Goal: Navigation & Orientation: Find specific page/section

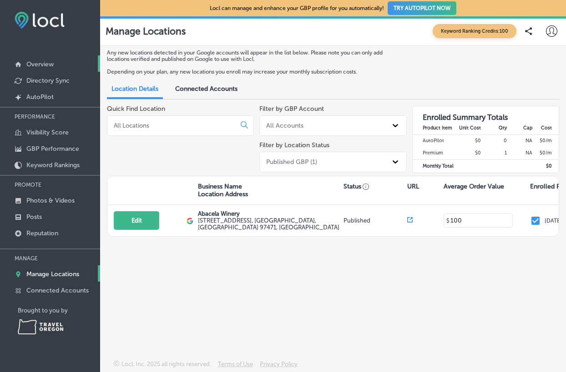
click at [45, 63] on p "Overview" at bounding box center [39, 64] width 27 height 8
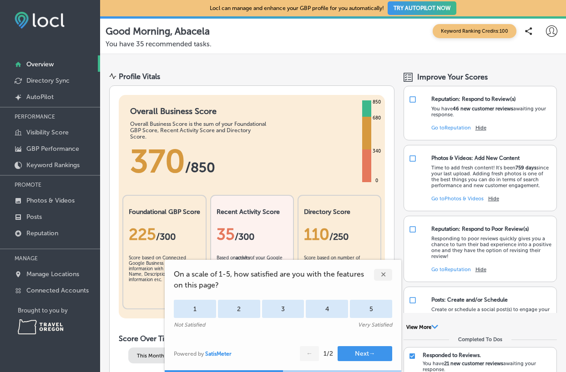
click at [383, 276] on div "✕" at bounding box center [383, 275] width 18 height 12
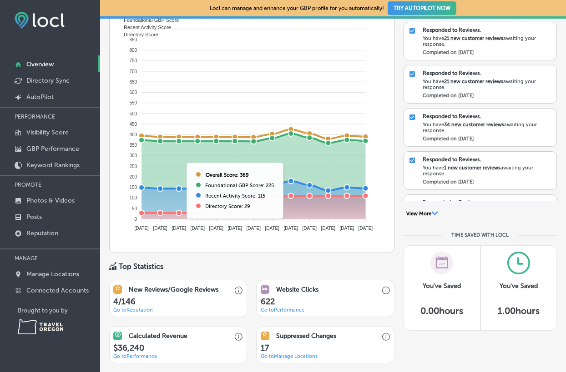
scroll to position [455, 0]
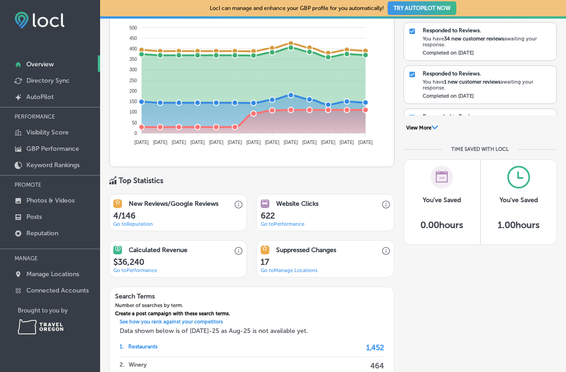
click at [136, 224] on link "Go to Reputation" at bounding box center [133, 224] width 40 height 6
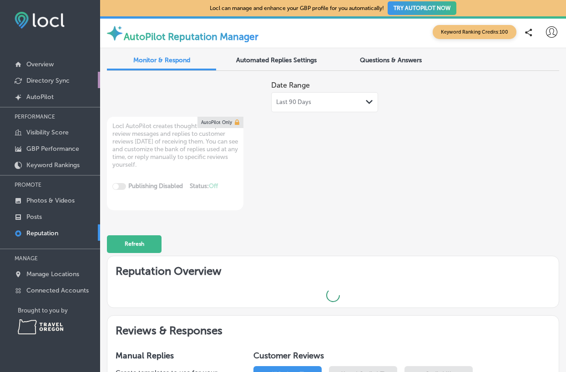
type textarea "x"
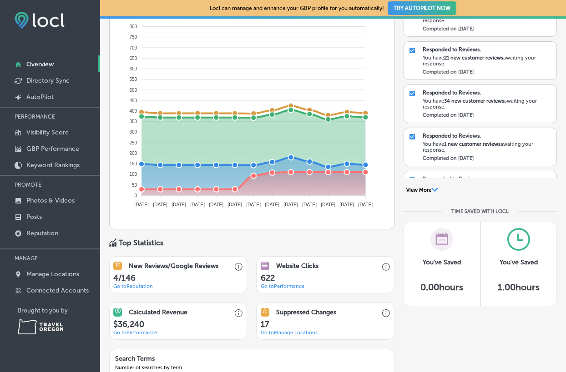
scroll to position [500, 0]
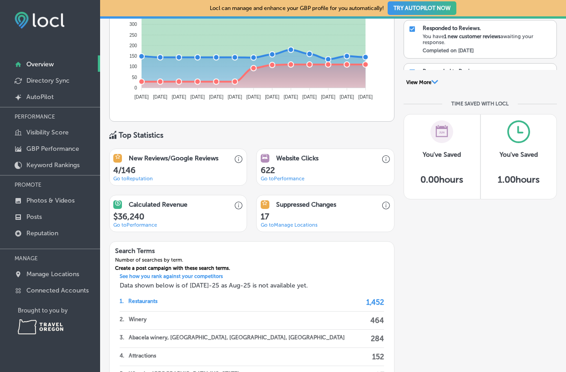
click at [287, 178] on link "Go to Performance" at bounding box center [283, 179] width 44 height 6
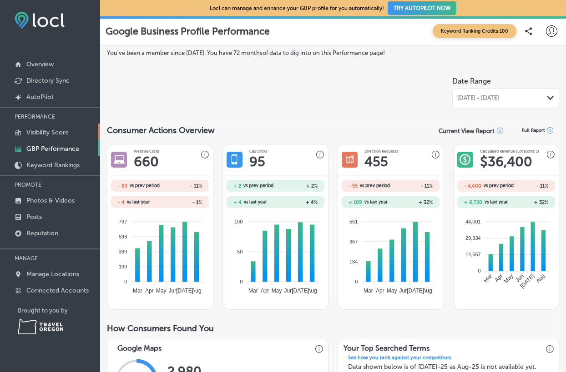
click at [50, 129] on p "Visibility Score" at bounding box center [47, 133] width 42 height 8
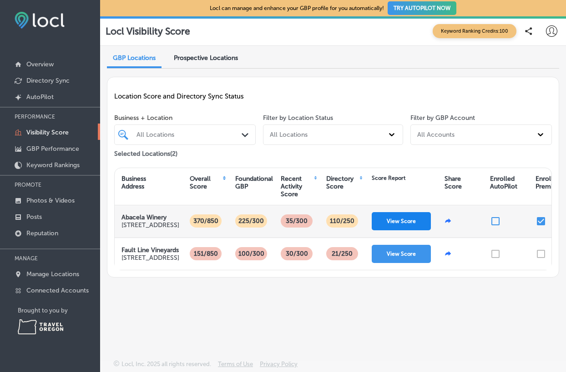
click at [401, 231] on button "View Score" at bounding box center [400, 221] width 59 height 18
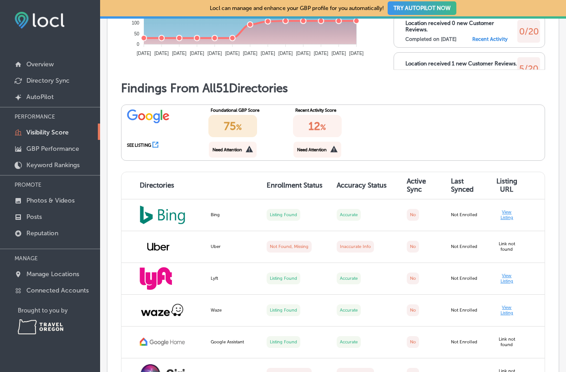
scroll to position [682, 0]
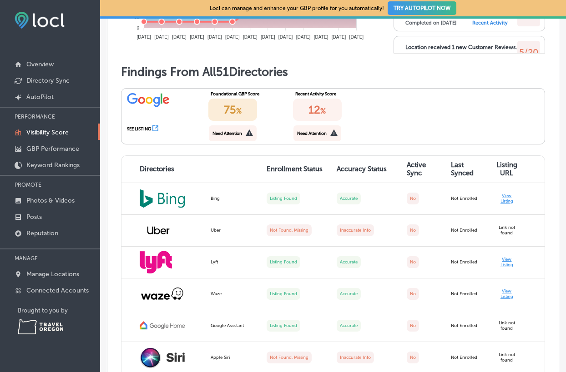
click at [312, 141] on div "Need Attention" at bounding box center [317, 133] width 48 height 16
click at [159, 132] on div "SEE LISTING" at bounding box center [163, 128] width 79 height 7
click at [155, 131] on icon at bounding box center [155, 128] width 6 height 6
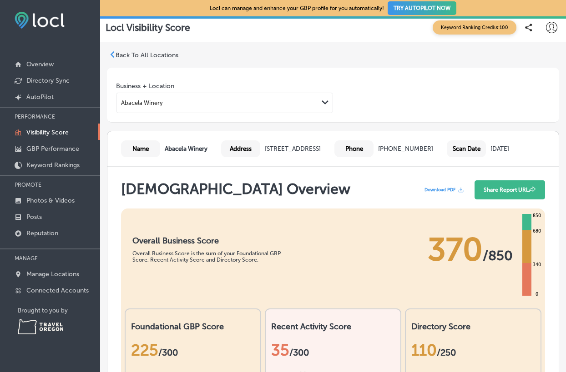
scroll to position [0, 0]
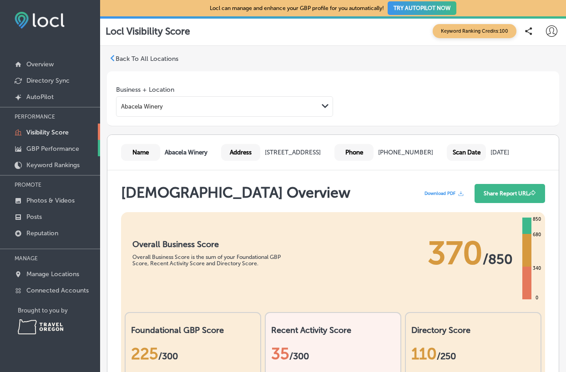
click at [36, 146] on p "GBP Performance" at bounding box center [52, 149] width 53 height 8
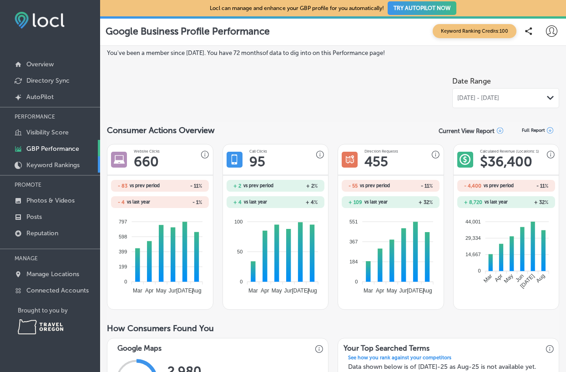
click at [53, 167] on p "Keyword Rankings" at bounding box center [52, 165] width 53 height 8
